Goal: Navigation & Orientation: Find specific page/section

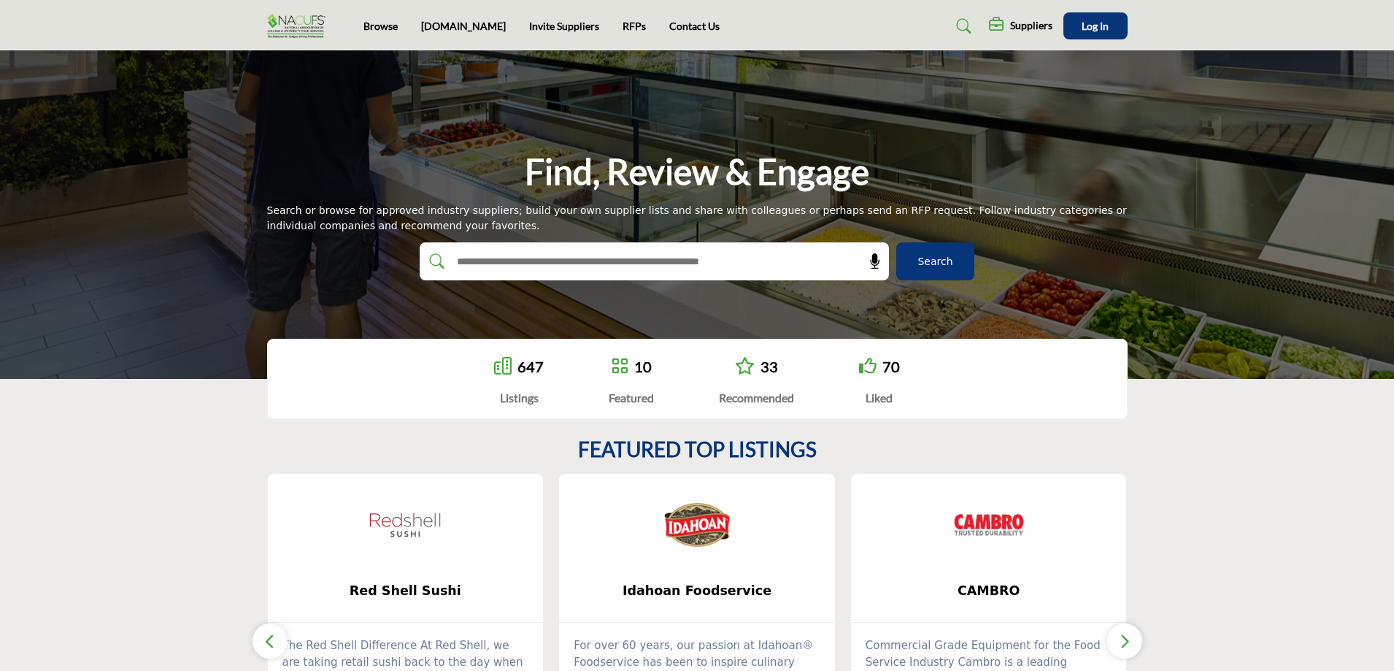
click at [933, 263] on span "Search" at bounding box center [934, 261] width 35 height 15
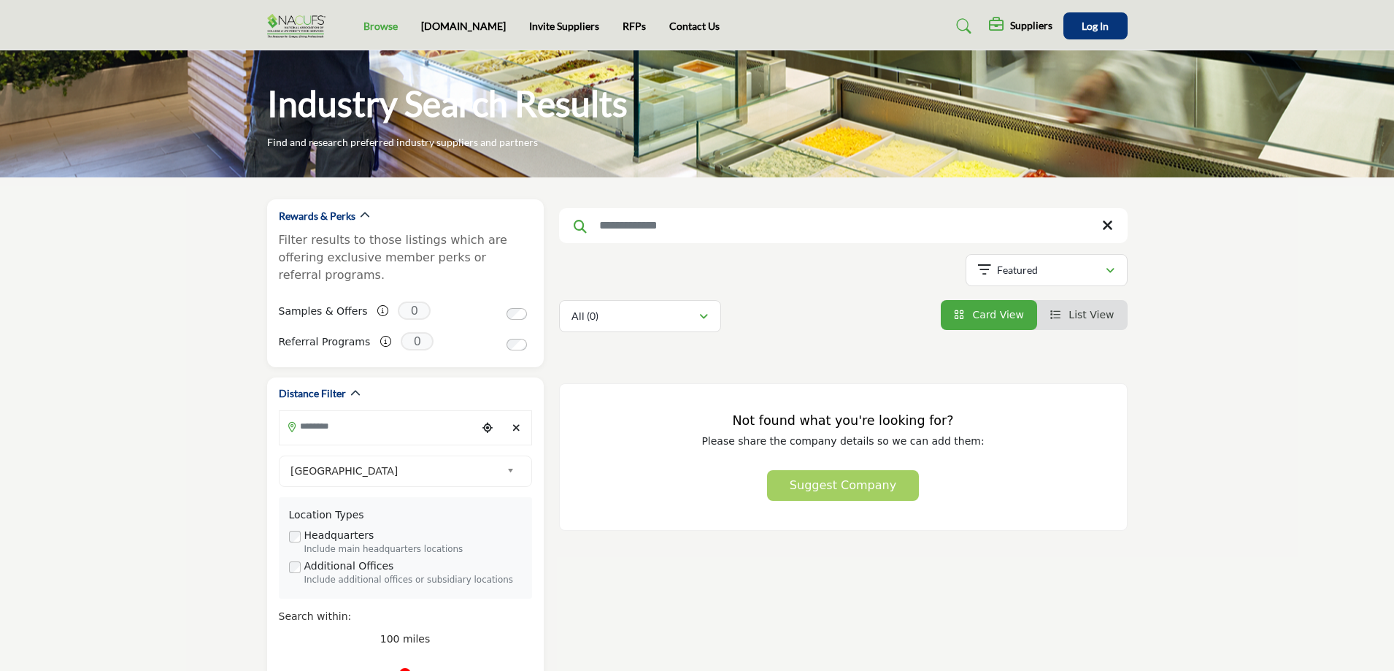
click at [379, 28] on link "Browse" at bounding box center [380, 26] width 34 height 12
